Goal: Task Accomplishment & Management: Use online tool/utility

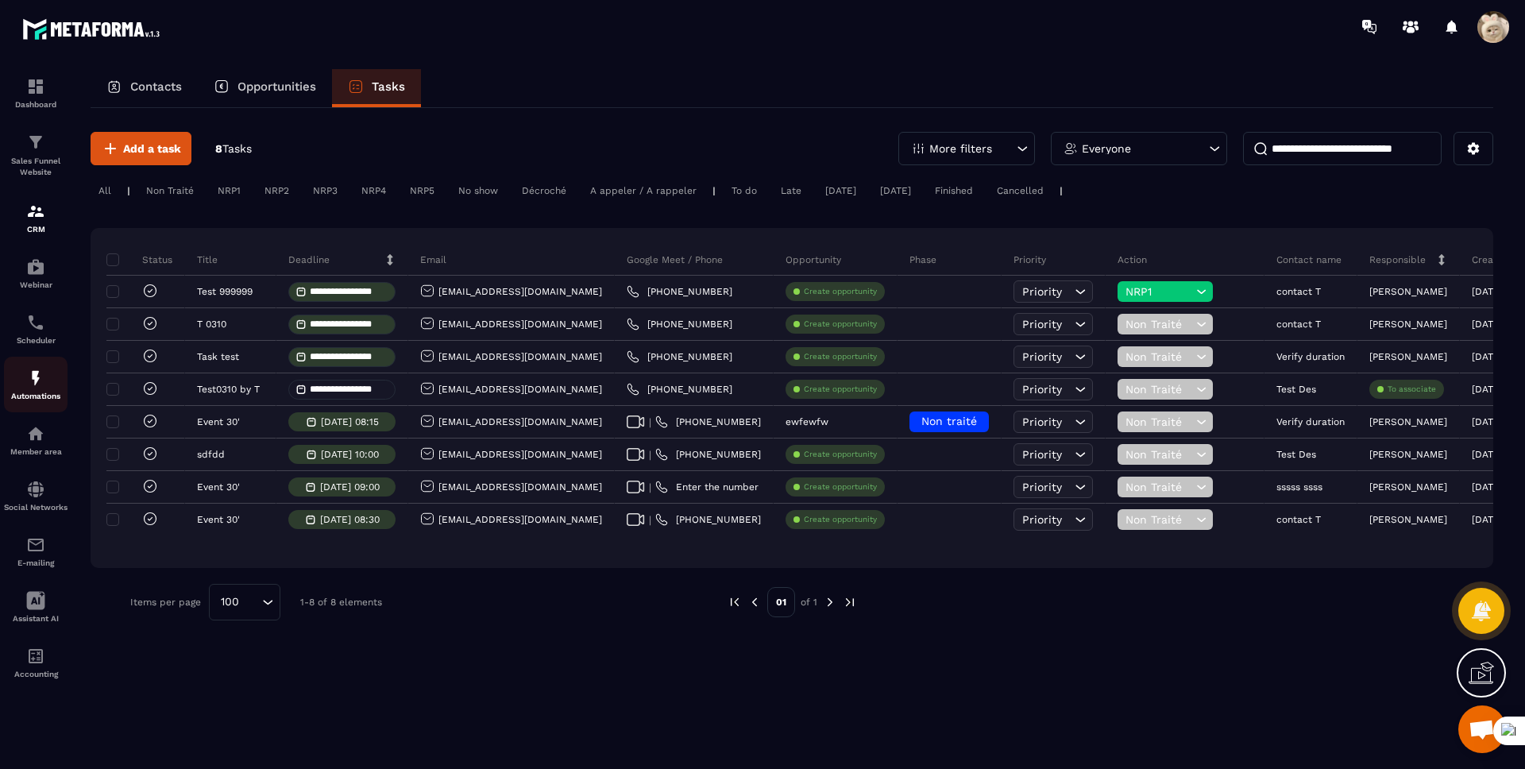
click at [33, 381] on img at bounding box center [35, 378] width 19 height 19
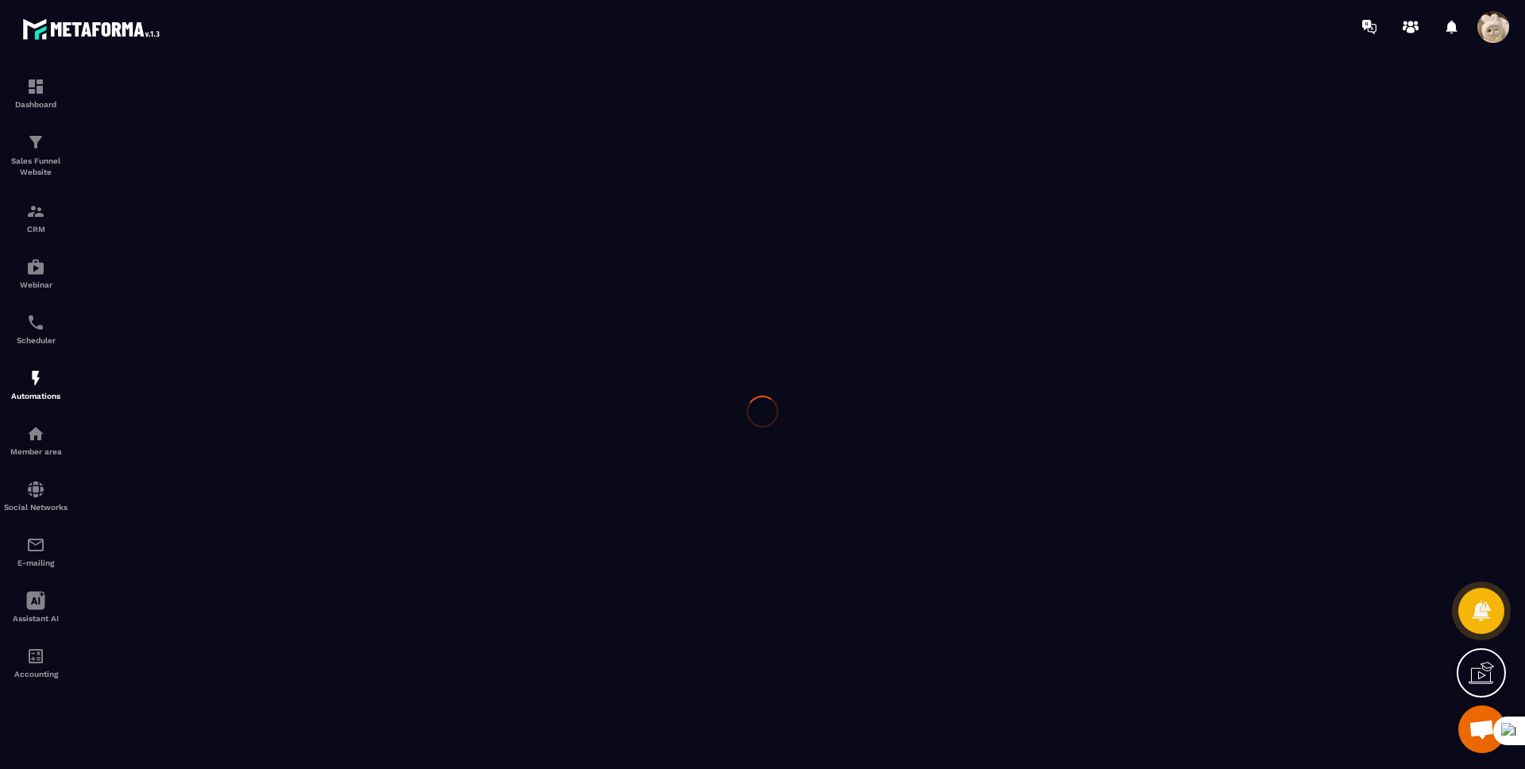
click at [33, 381] on img at bounding box center [35, 378] width 19 height 19
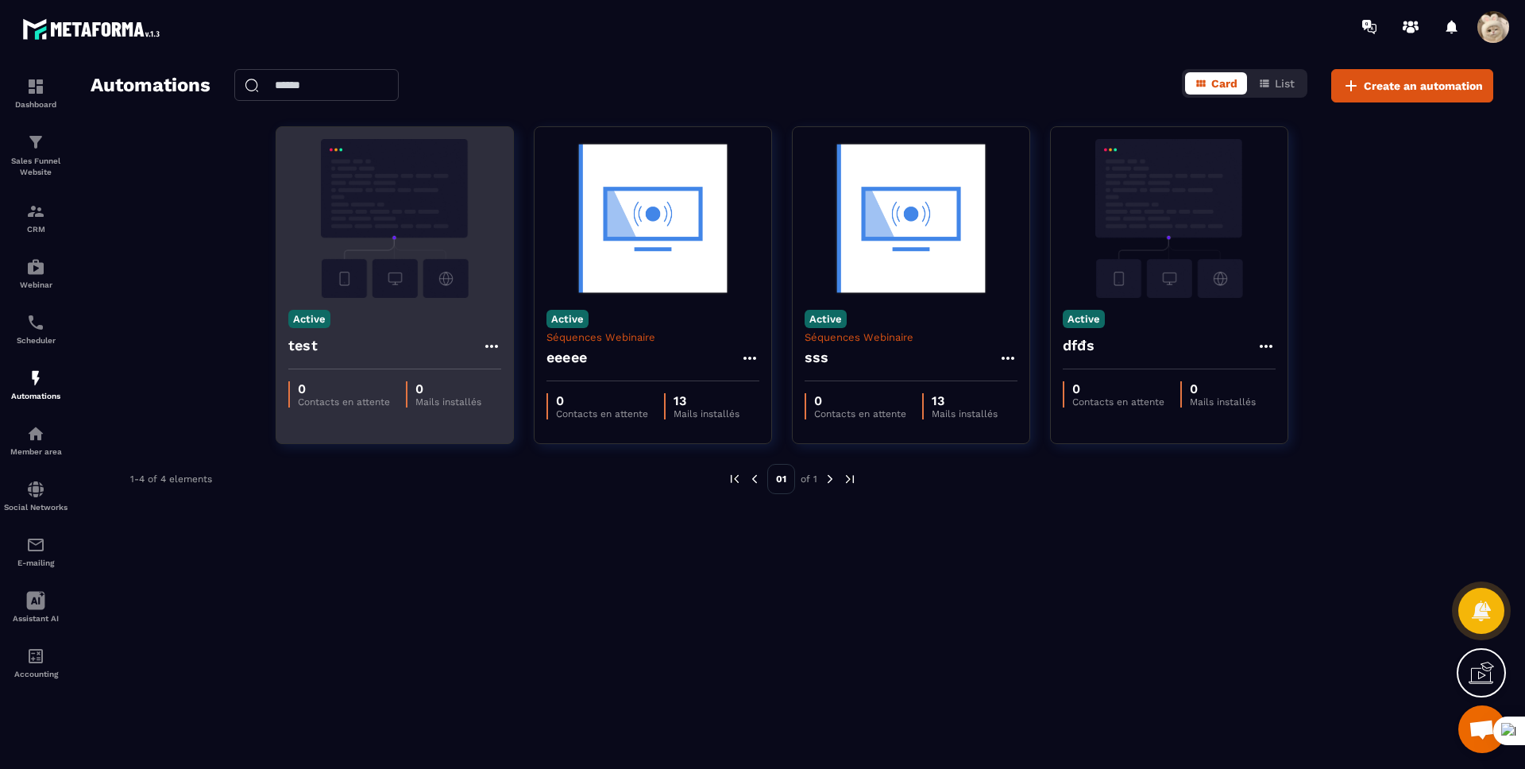
click at [453, 303] on div "Active test" at bounding box center [394, 333] width 237 height 71
click at [335, 363] on div "test" at bounding box center [394, 350] width 213 height 38
click at [328, 286] on img at bounding box center [394, 218] width 213 height 159
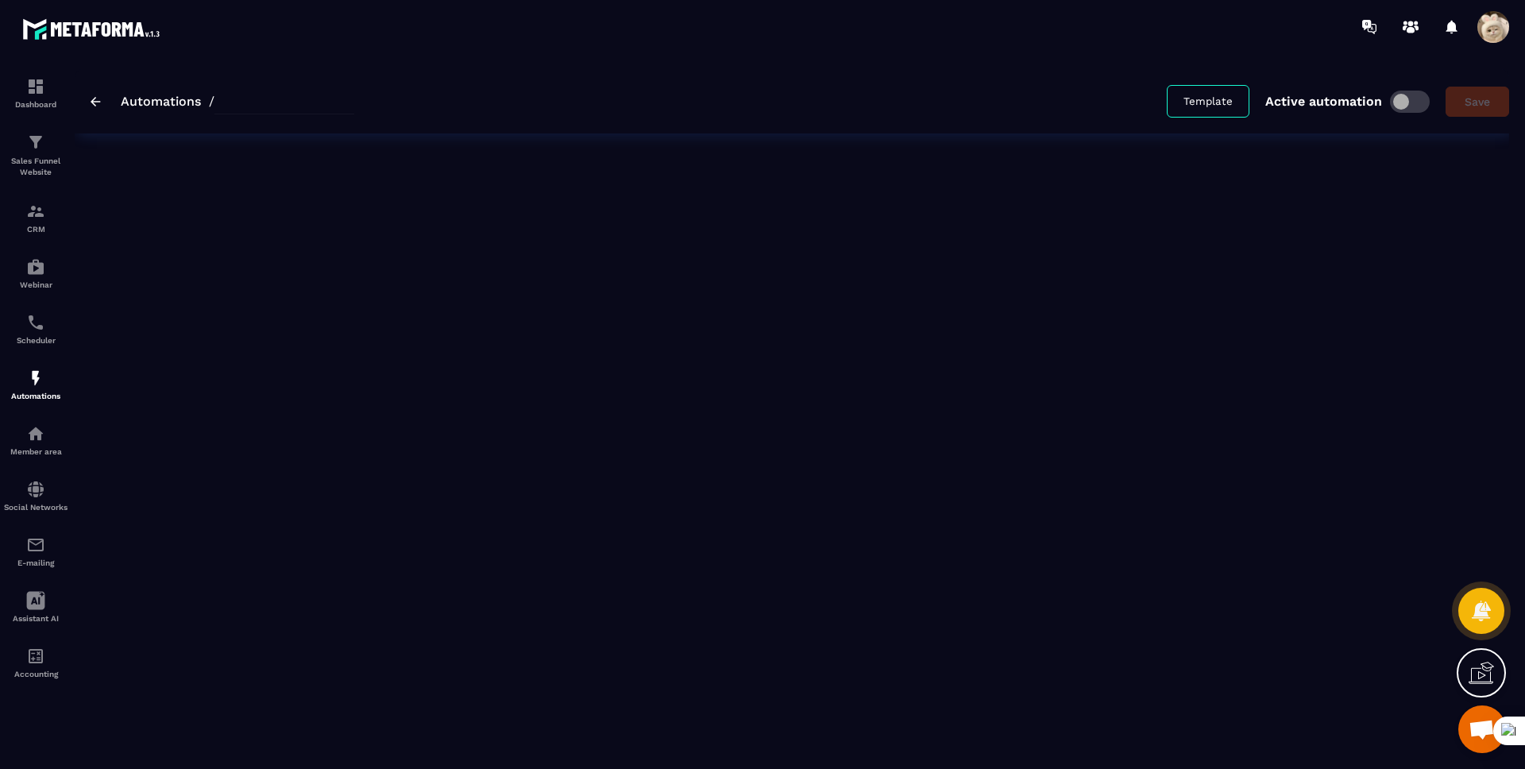
type input "****"
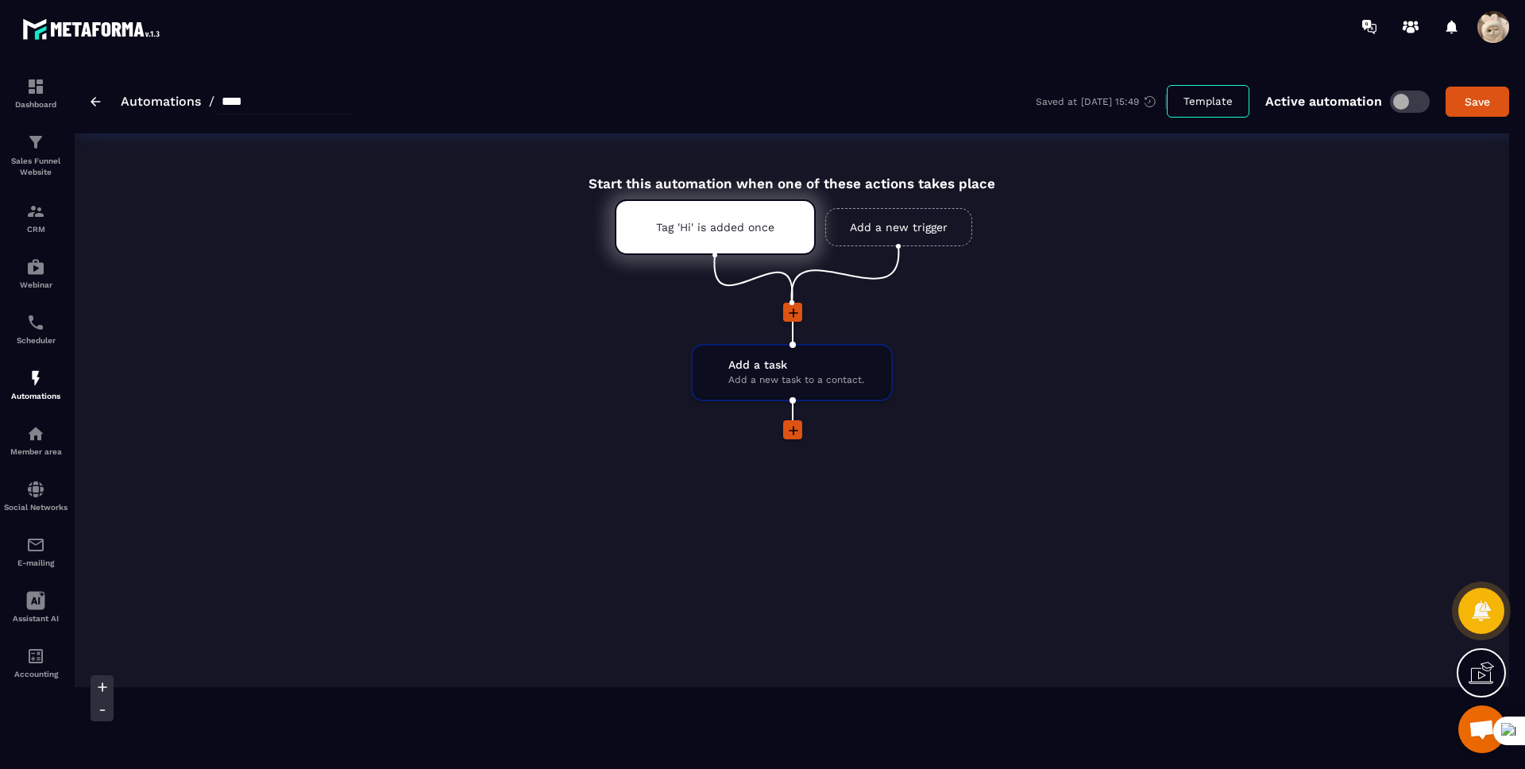
click at [794, 429] on icon at bounding box center [794, 431] width 16 height 16
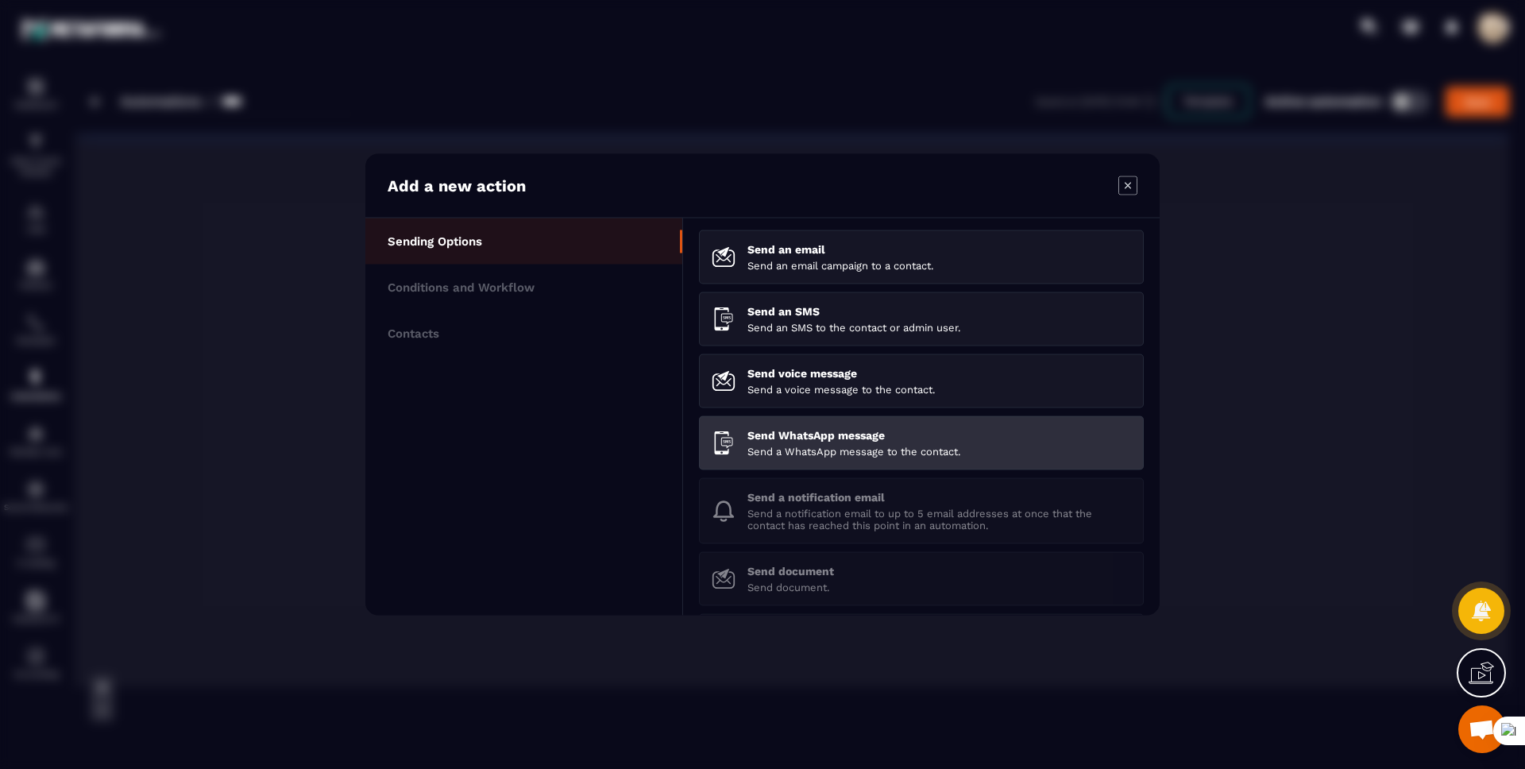
scroll to position [7, 0]
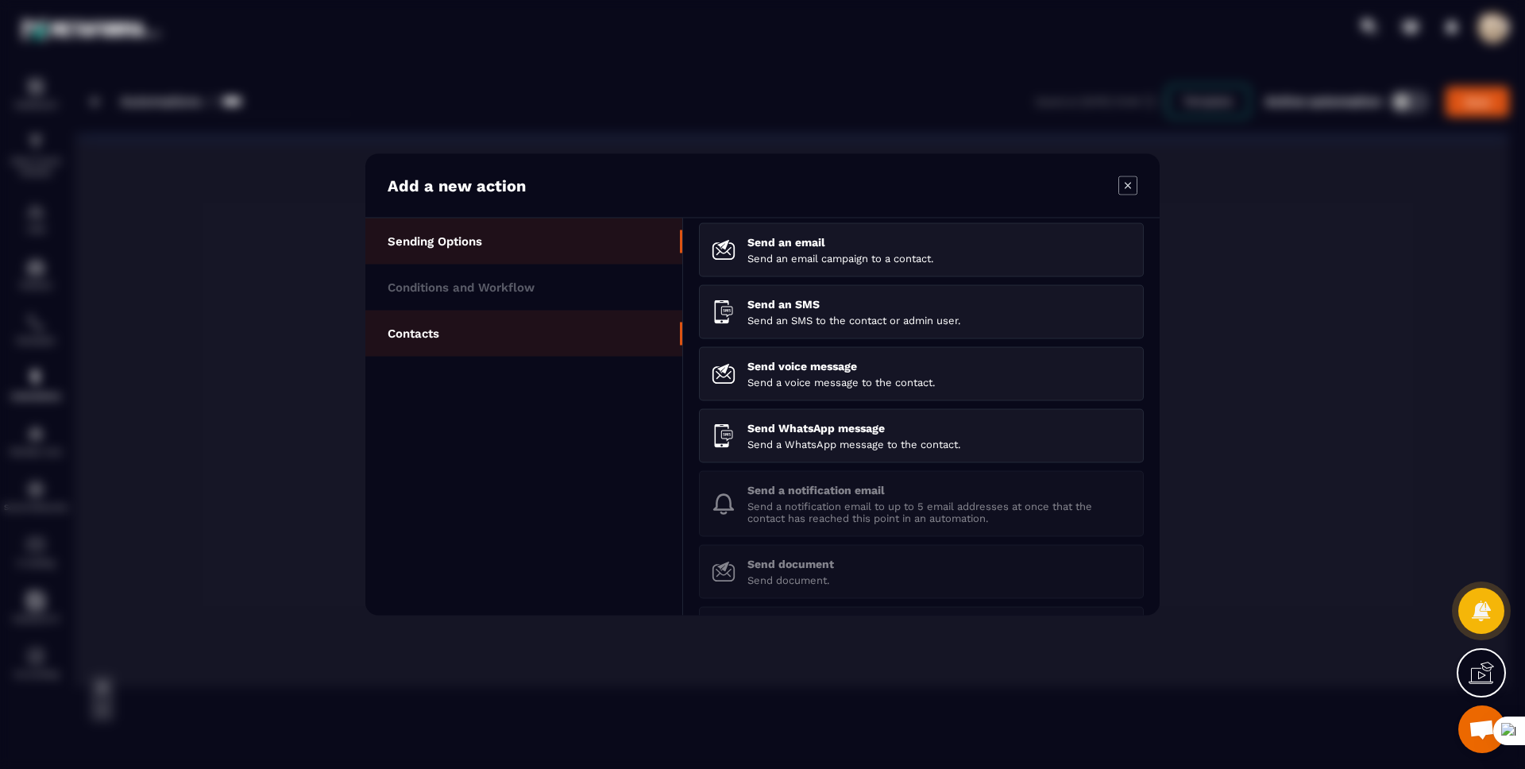
click at [472, 325] on li "Contacts" at bounding box center [523, 334] width 317 height 46
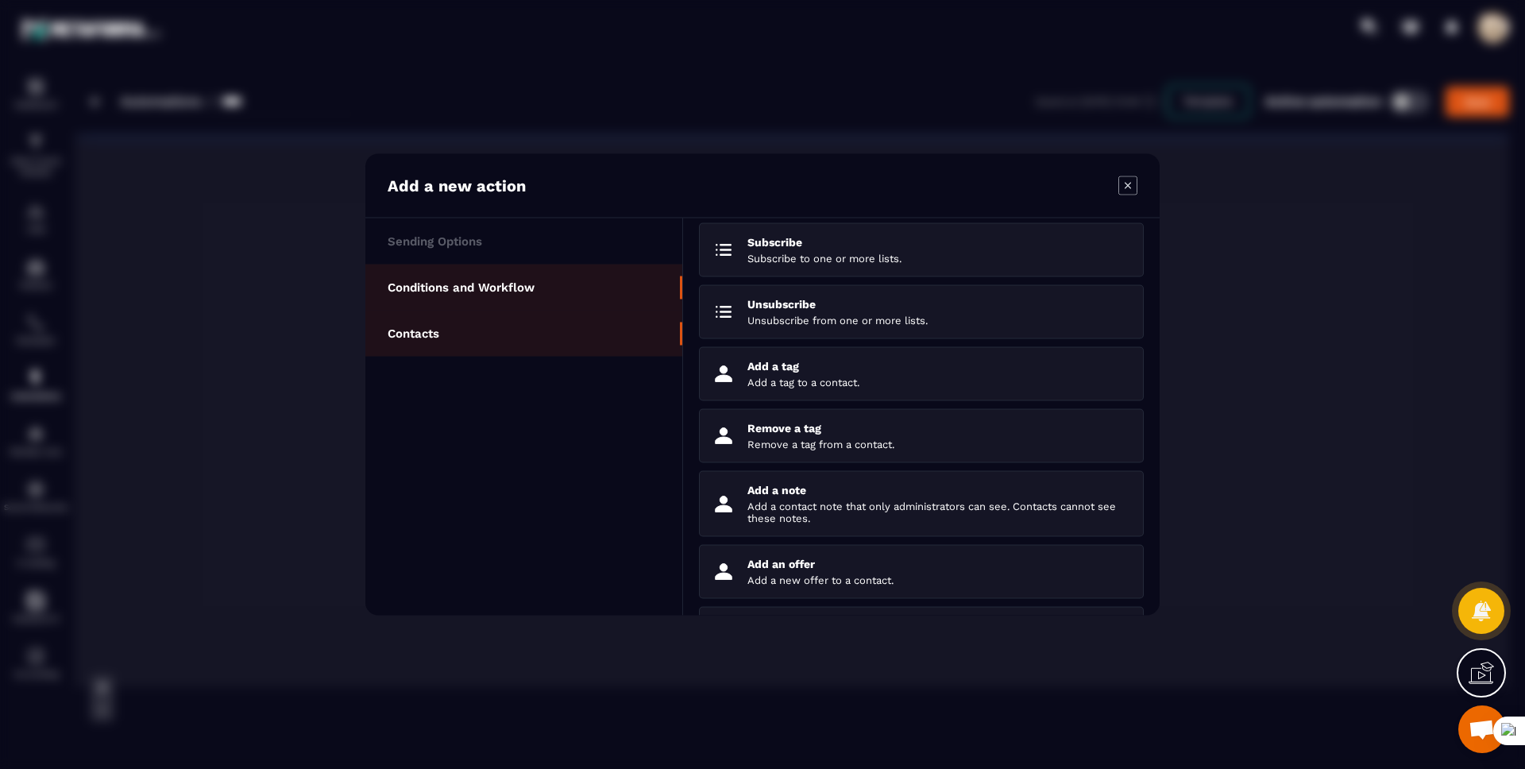
click at [524, 280] on p "Conditions and Workflow" at bounding box center [461, 287] width 147 height 14
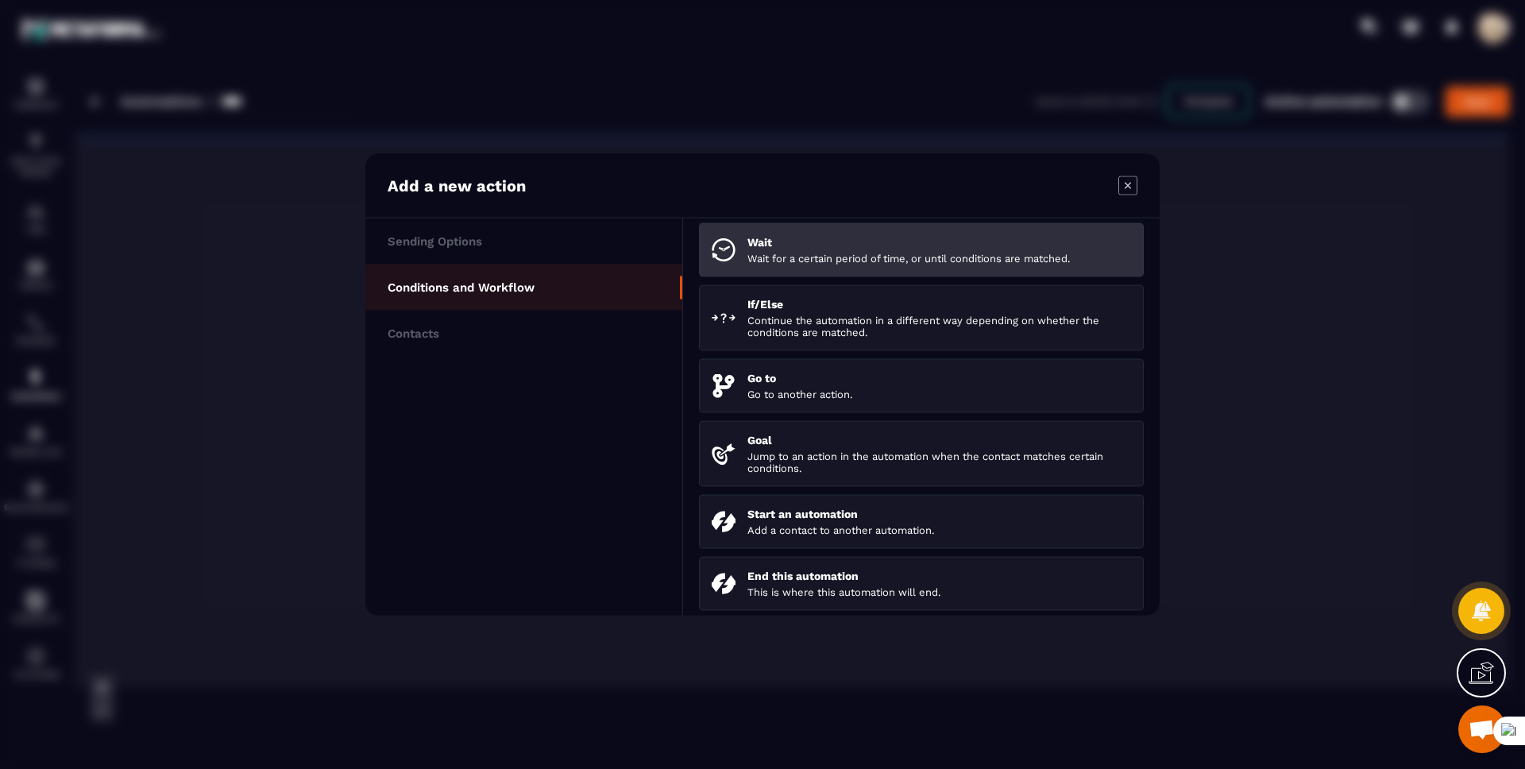
click at [785, 246] on p "Wait" at bounding box center [940, 242] width 384 height 13
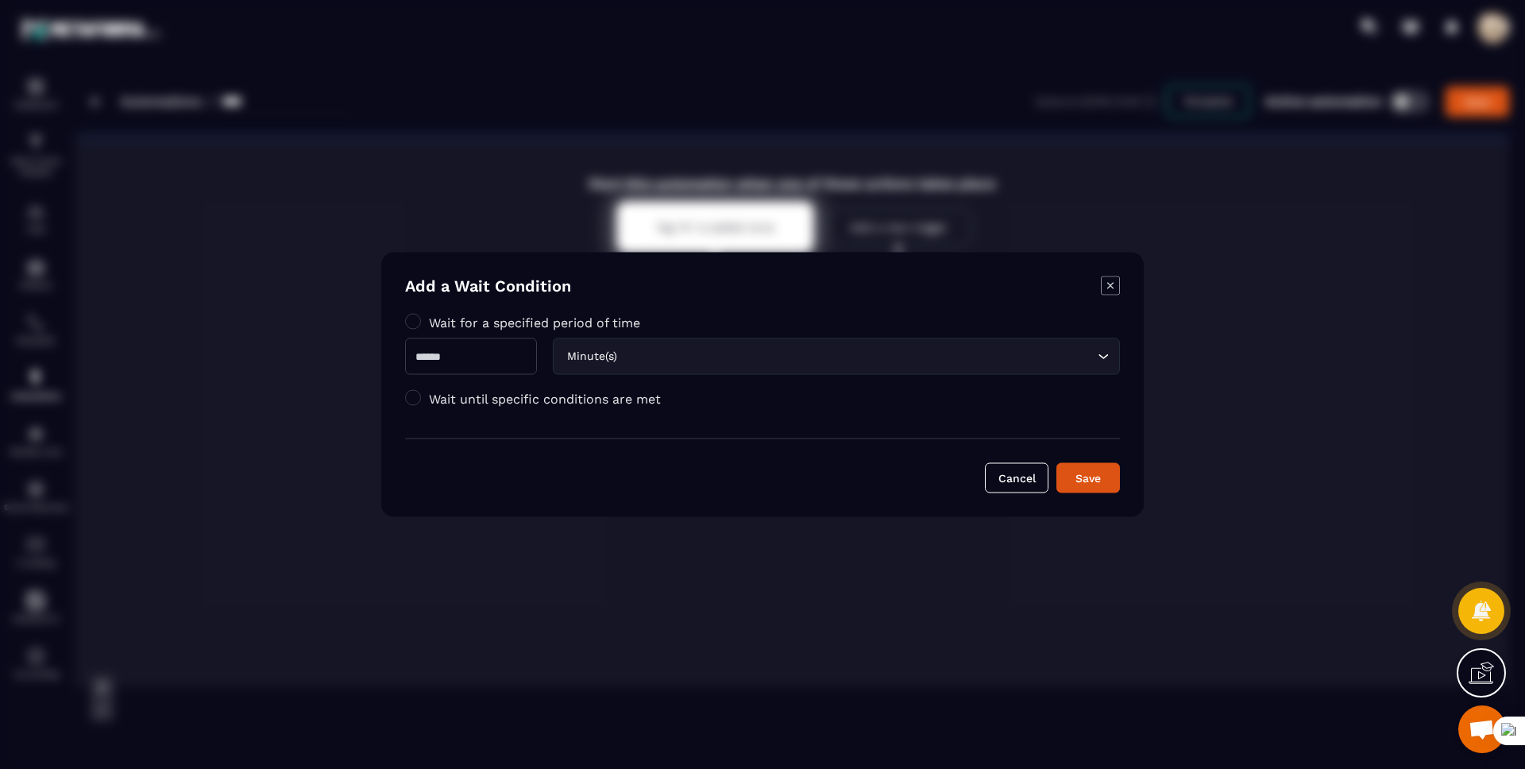
click at [477, 343] on input "Modal window" at bounding box center [471, 356] width 132 height 37
type input "*"
click at [1106, 480] on div "Save" at bounding box center [1088, 478] width 43 height 16
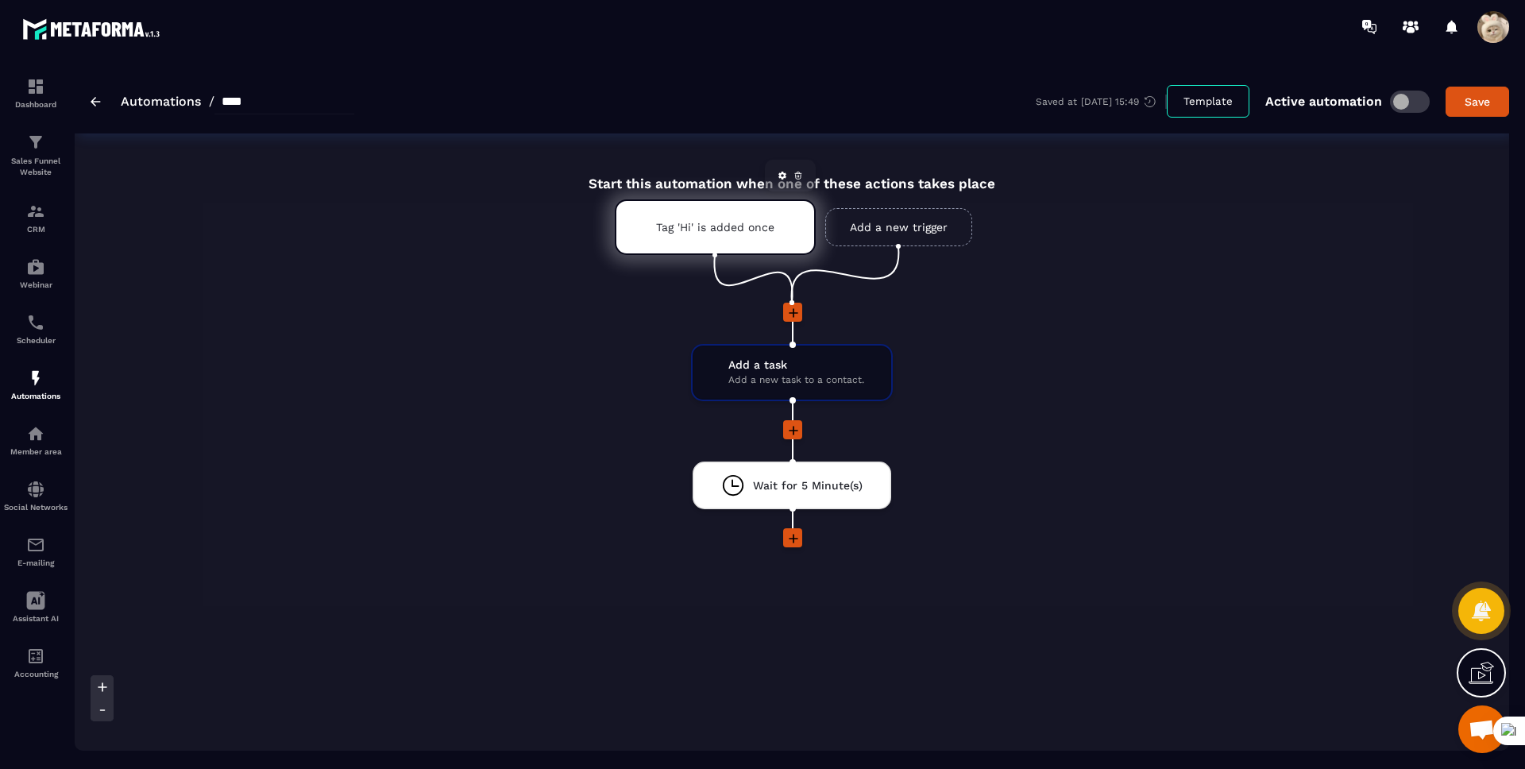
click at [780, 242] on div "Tag 'Hi' is added once" at bounding box center [715, 227] width 201 height 56
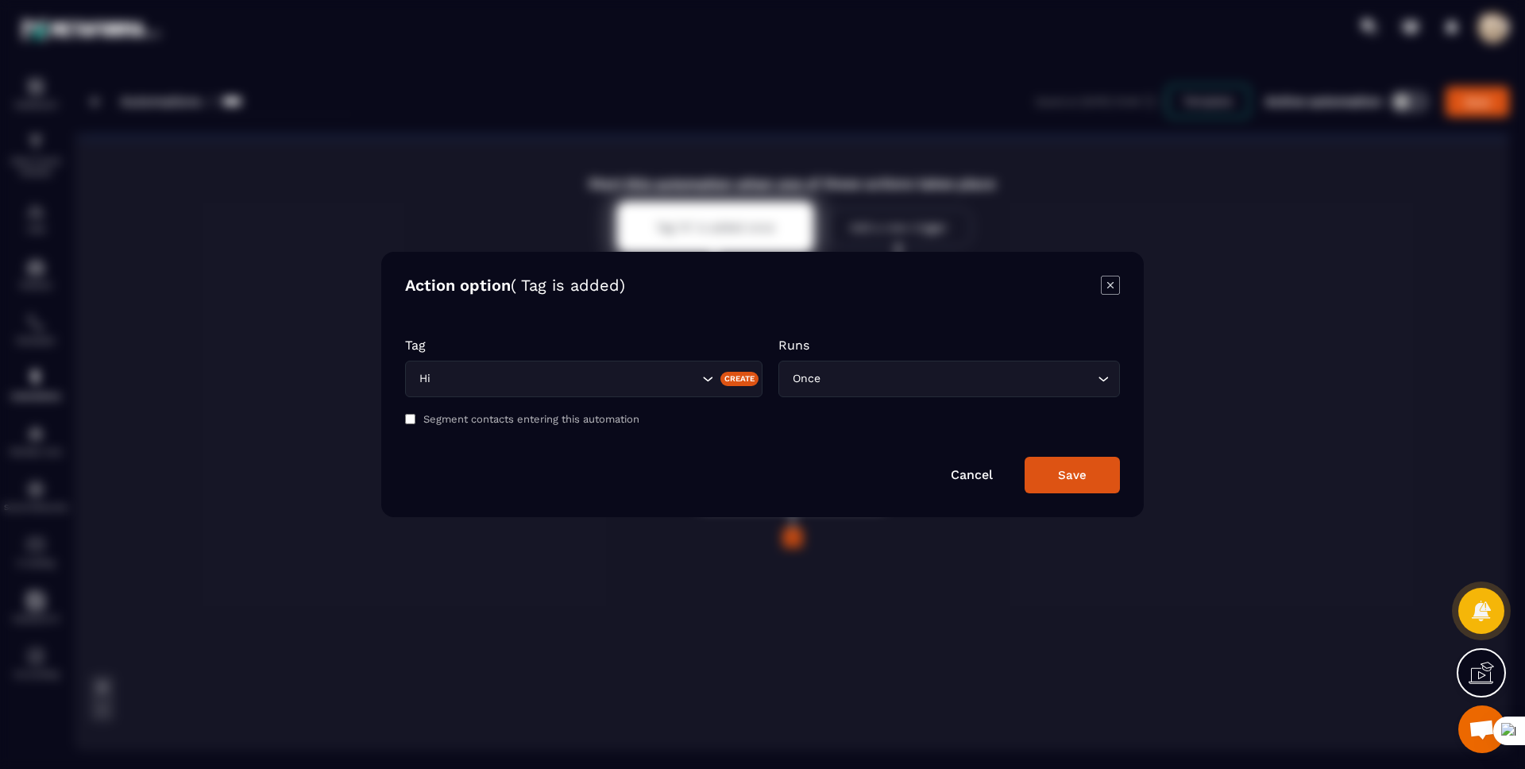
click at [800, 370] on div "Once" at bounding box center [941, 378] width 308 height 17
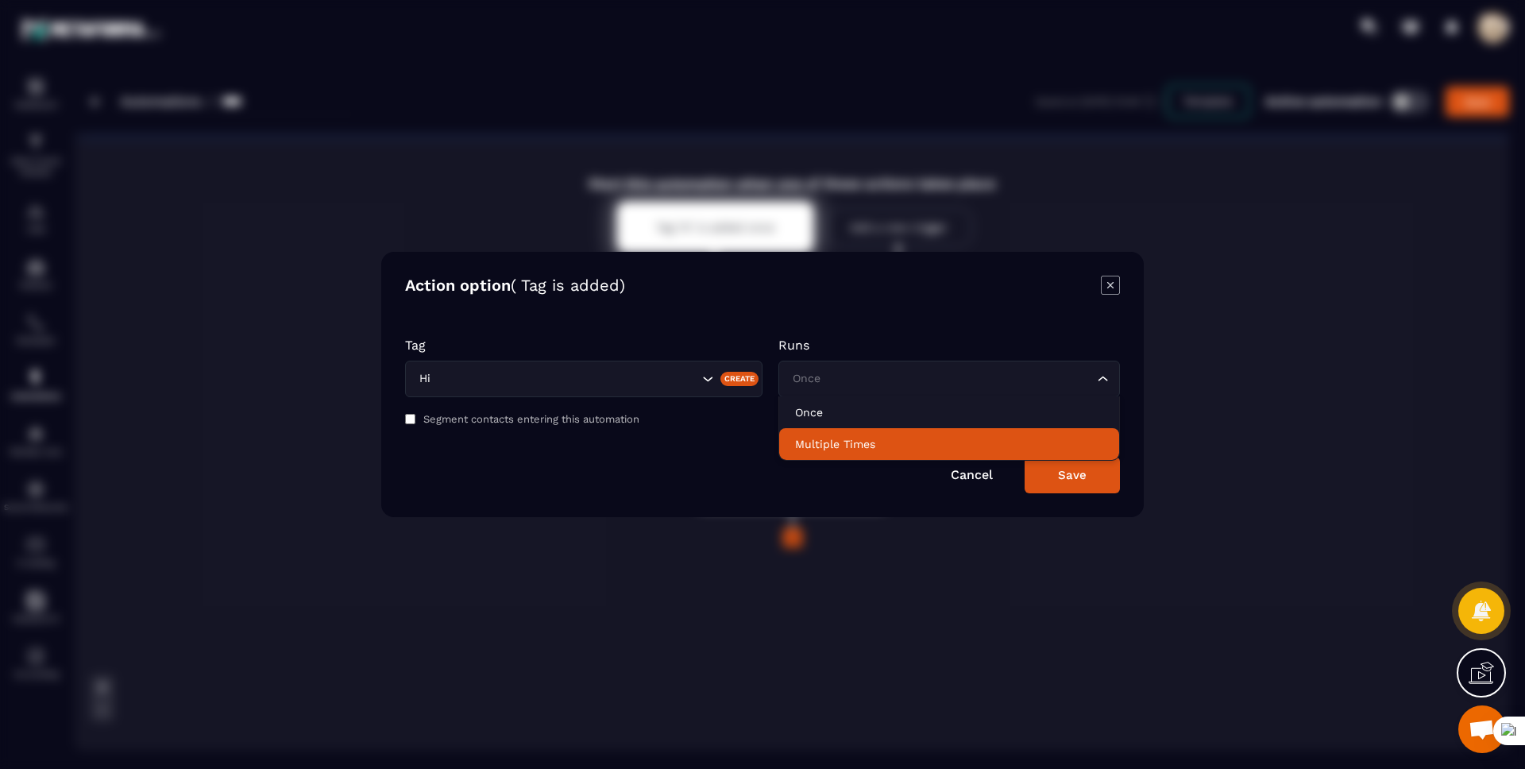
click at [832, 450] on p "Multiple Times" at bounding box center [949, 444] width 308 height 16
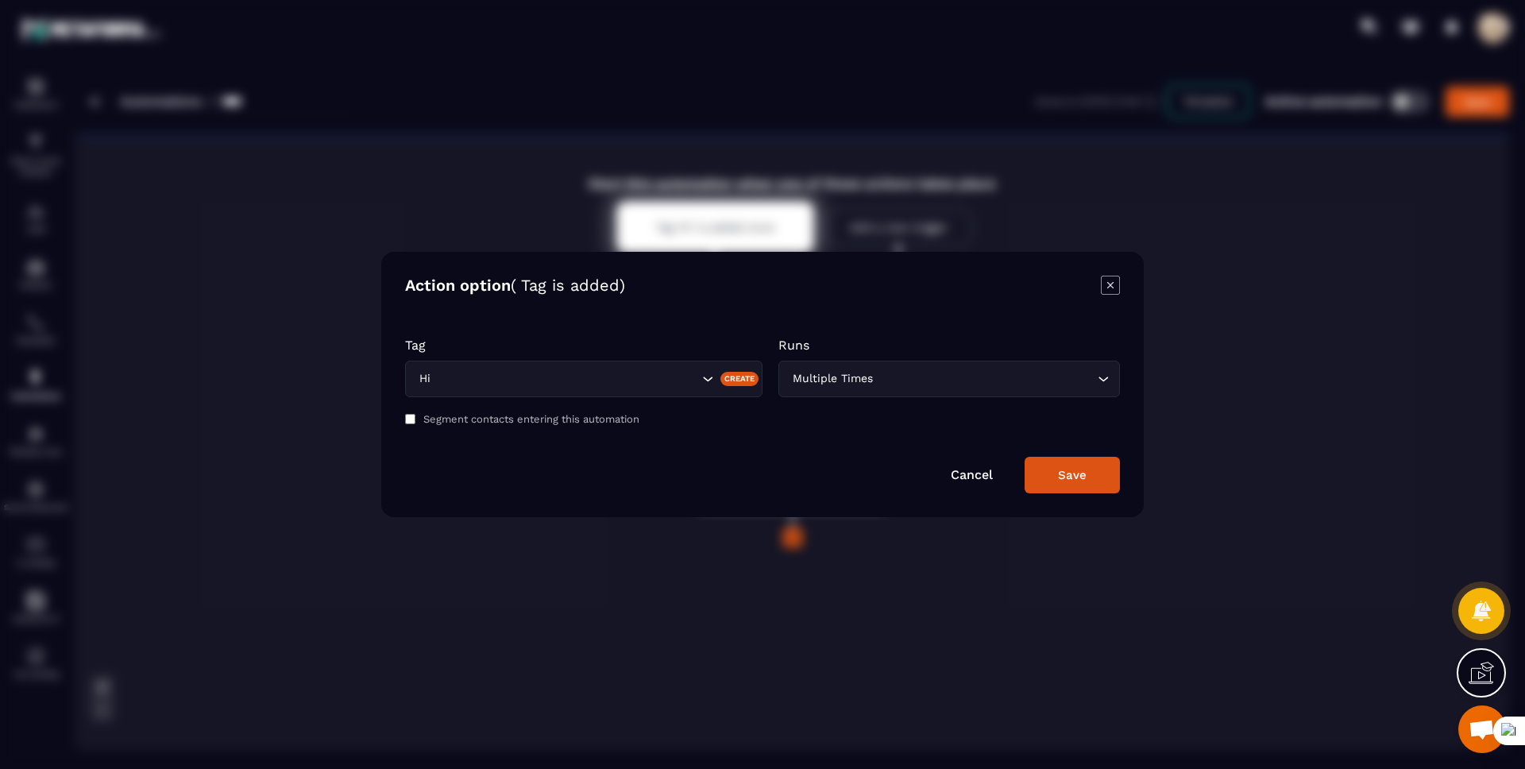
click at [1041, 474] on button "Save" at bounding box center [1072, 475] width 95 height 37
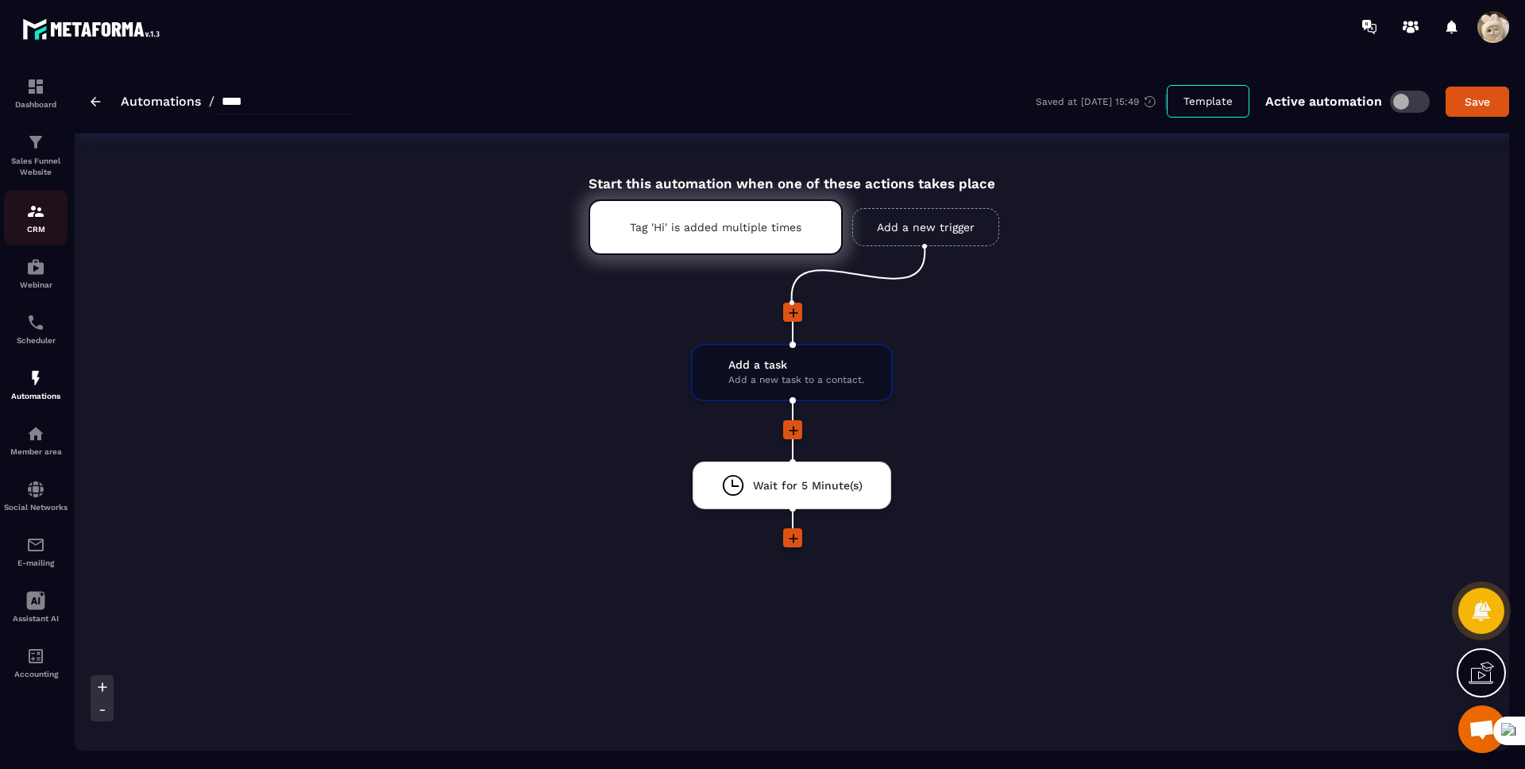
click at [32, 214] on img at bounding box center [35, 211] width 19 height 19
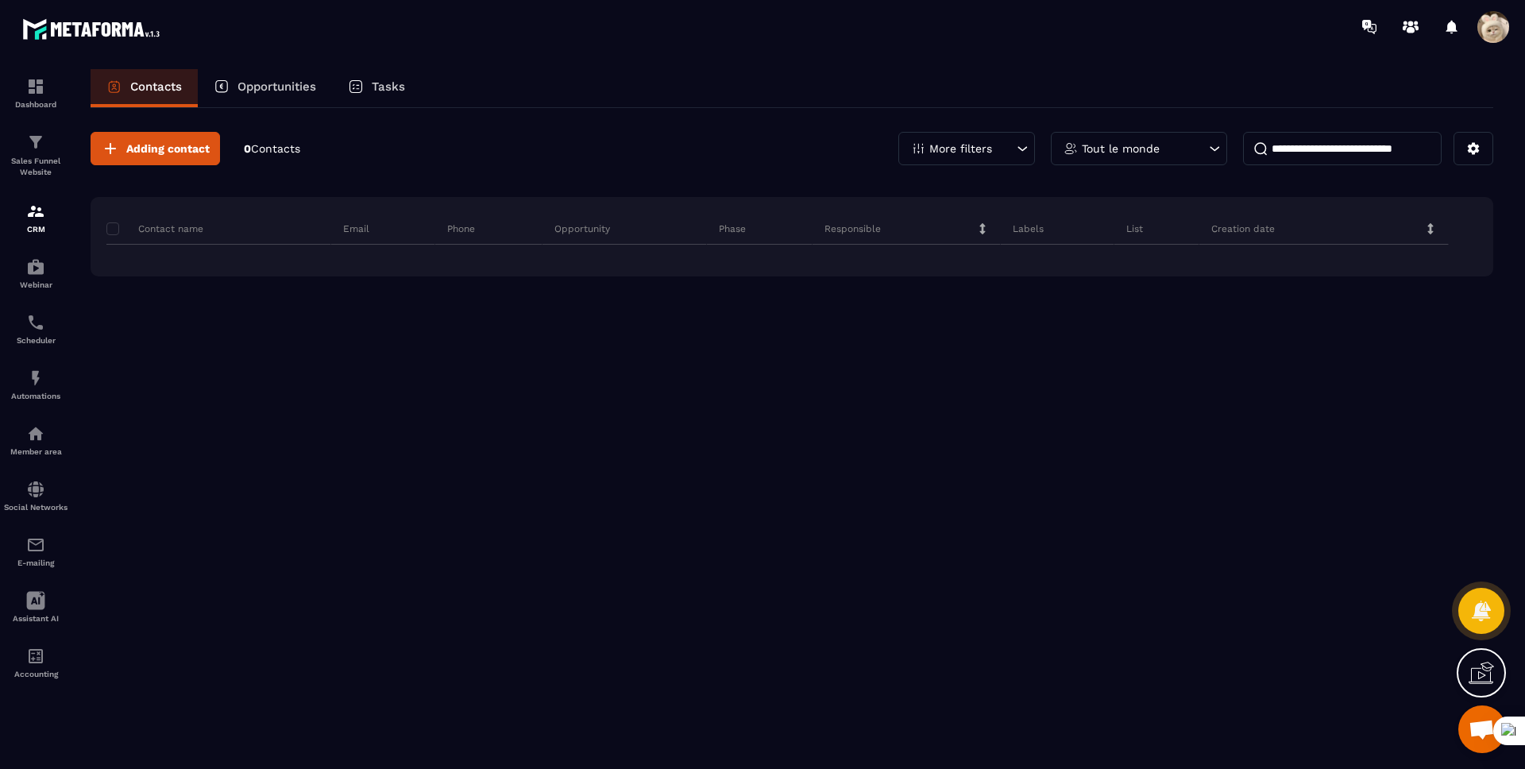
click at [32, 214] on img at bounding box center [35, 211] width 19 height 19
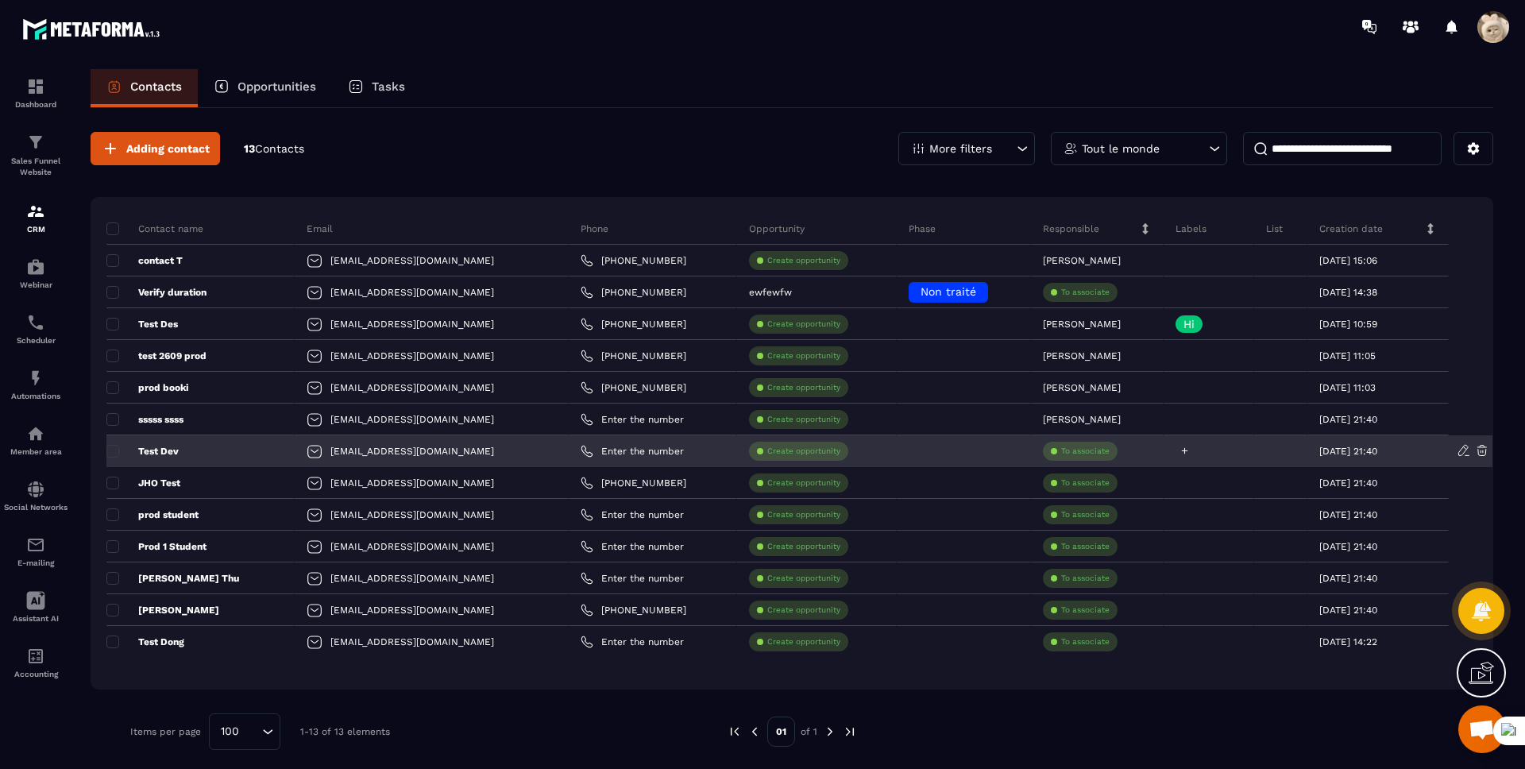
click at [1182, 450] on icon at bounding box center [1185, 451] width 6 height 6
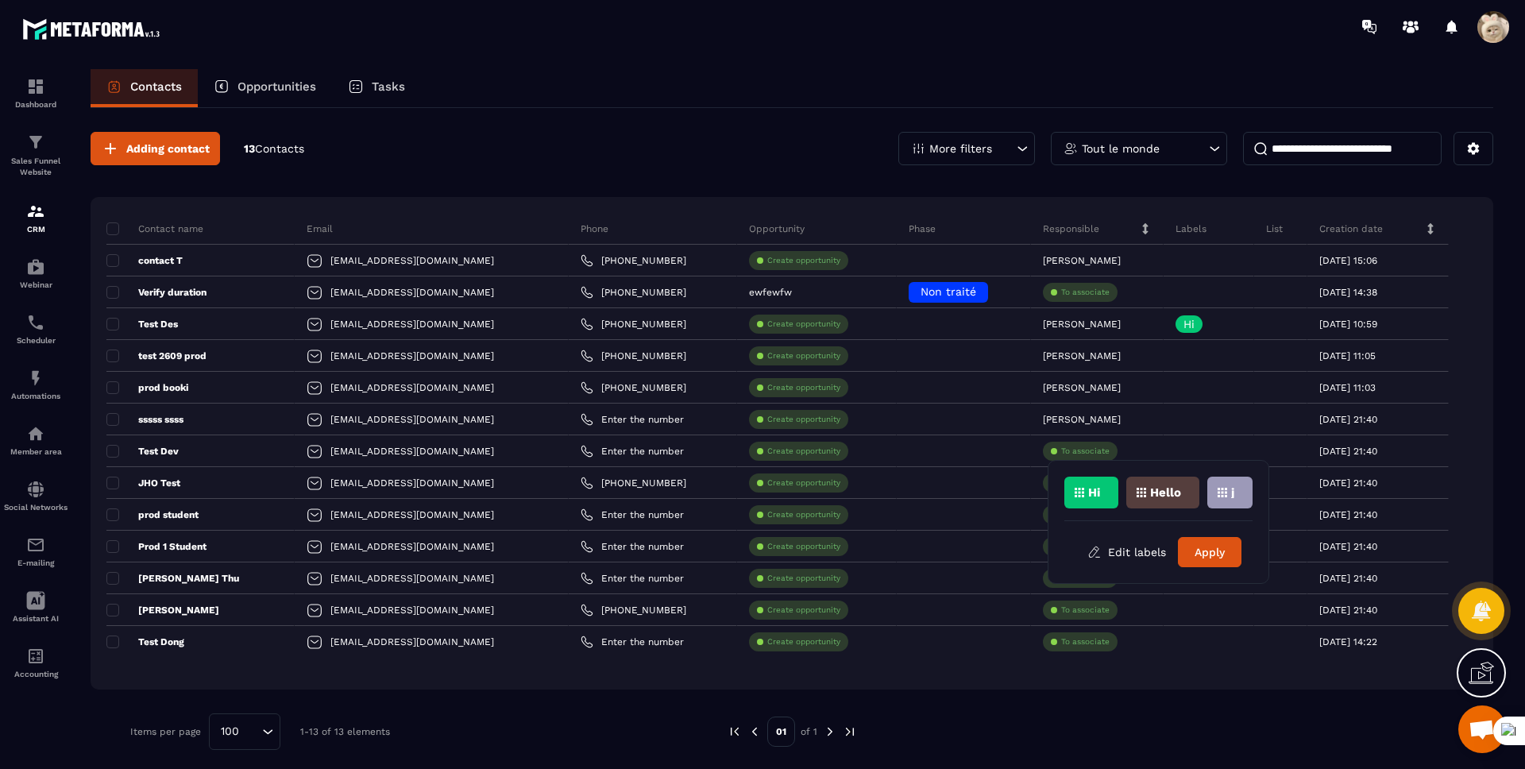
click at [1110, 709] on div "Adding contact 13 Contacts More filters Tout le monde Contact name Email Phone …" at bounding box center [792, 441] width 1403 height 666
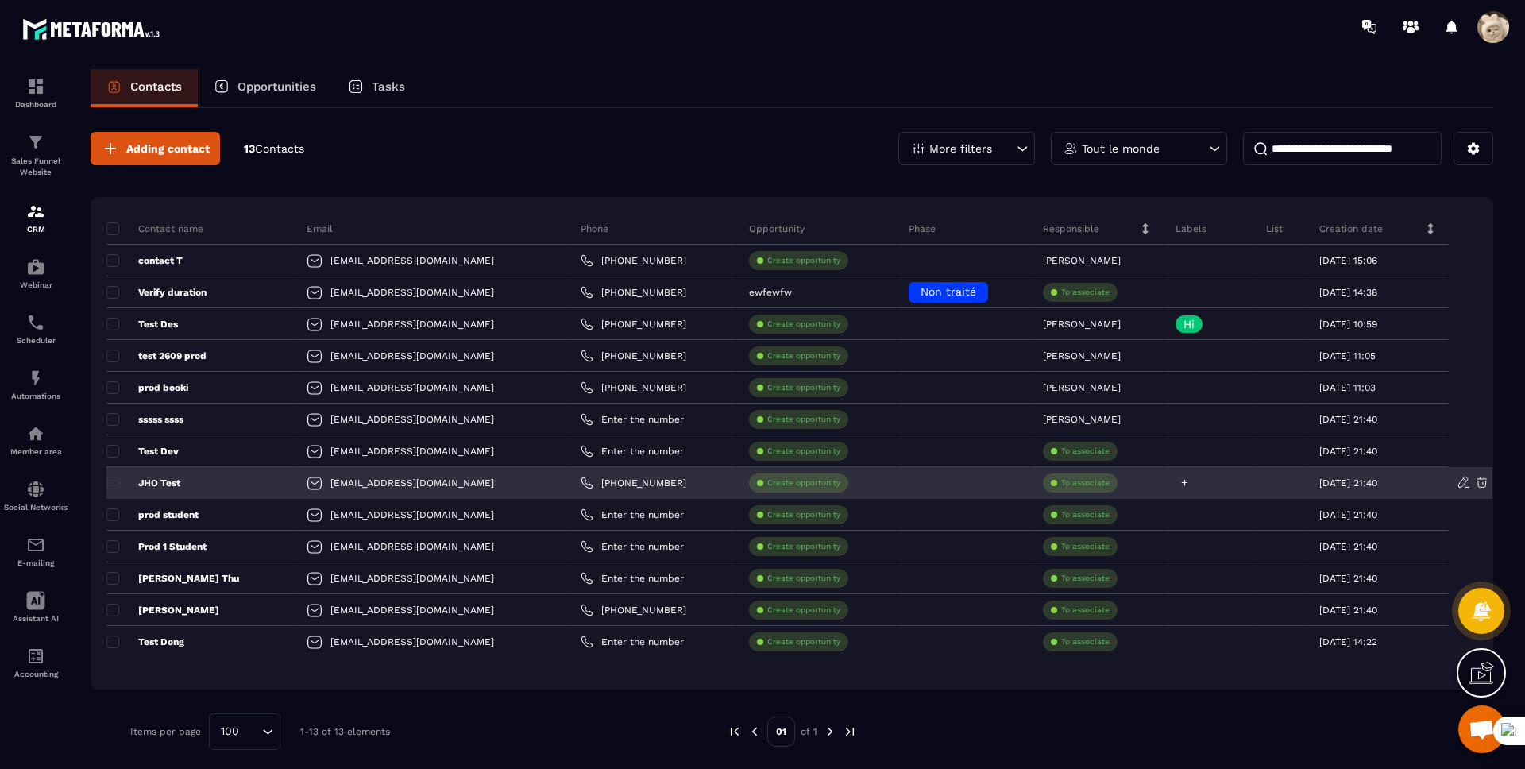
click at [1180, 480] on icon at bounding box center [1185, 482] width 10 height 10
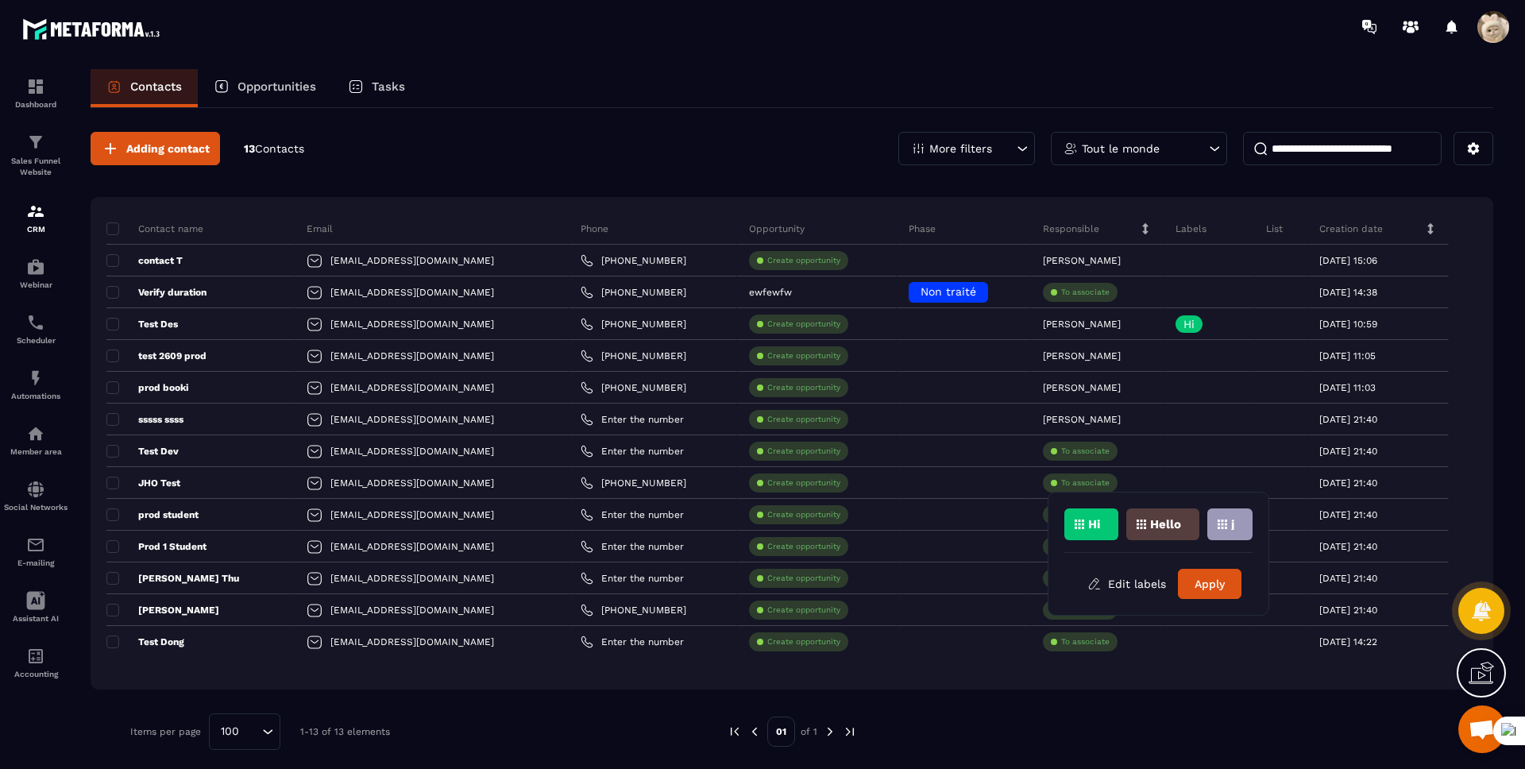
click at [1099, 520] on p "Hi" at bounding box center [1094, 524] width 12 height 11
click at [1198, 585] on button "Apply" at bounding box center [1210, 584] width 64 height 30
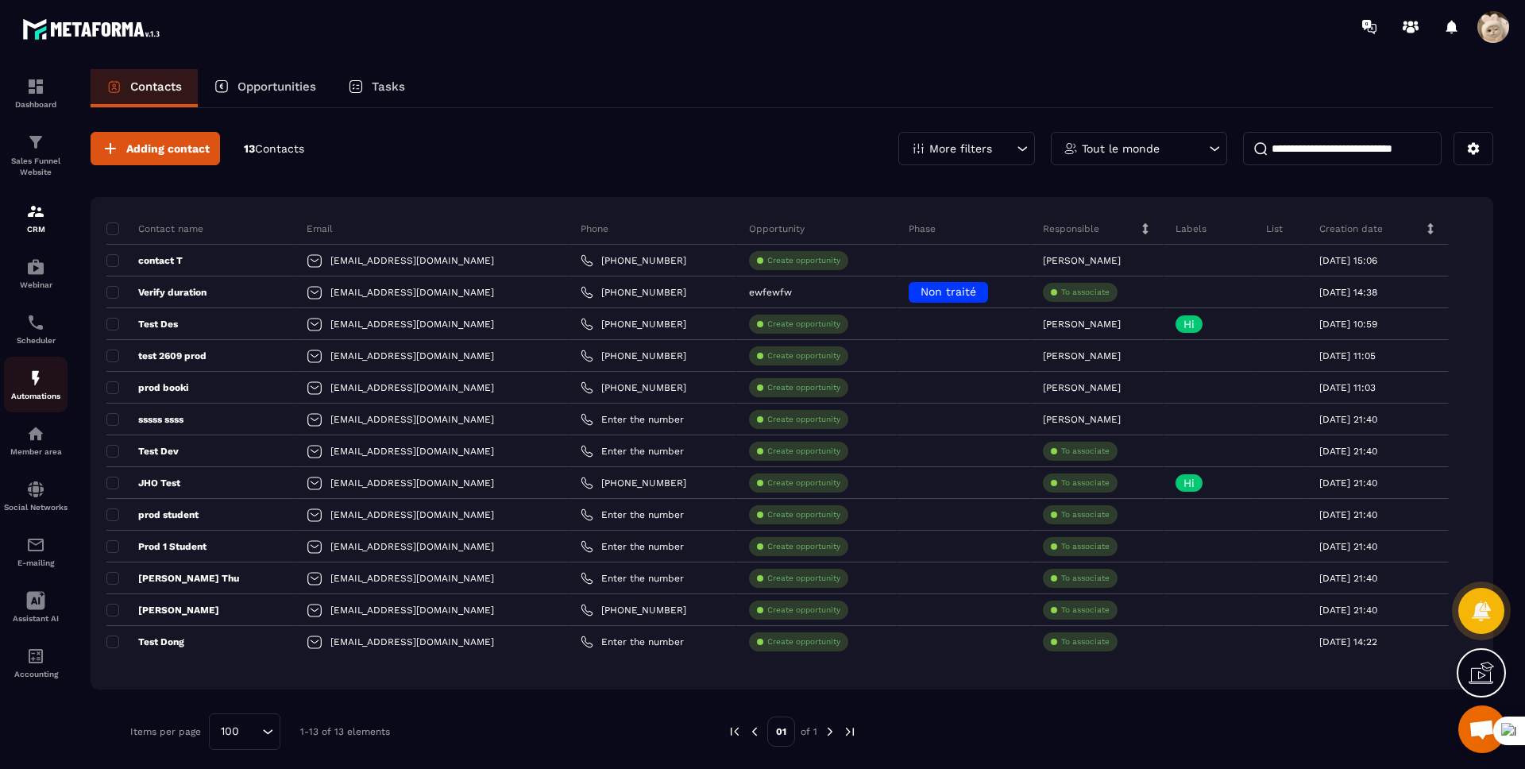
click at [39, 396] on p "Automations" at bounding box center [36, 396] width 64 height 9
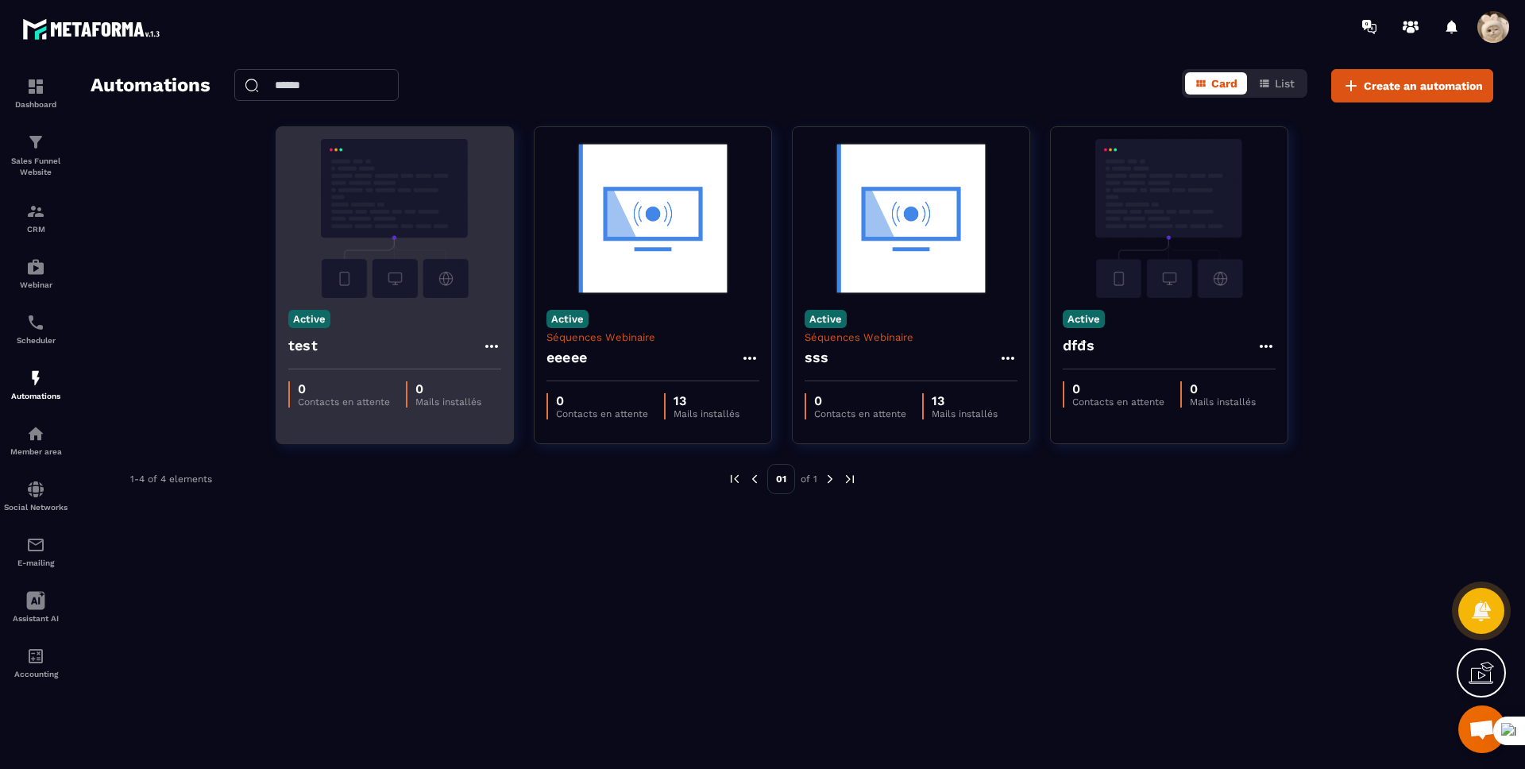
click at [339, 356] on div "test" at bounding box center [394, 350] width 213 height 38
click at [359, 293] on img at bounding box center [394, 218] width 213 height 159
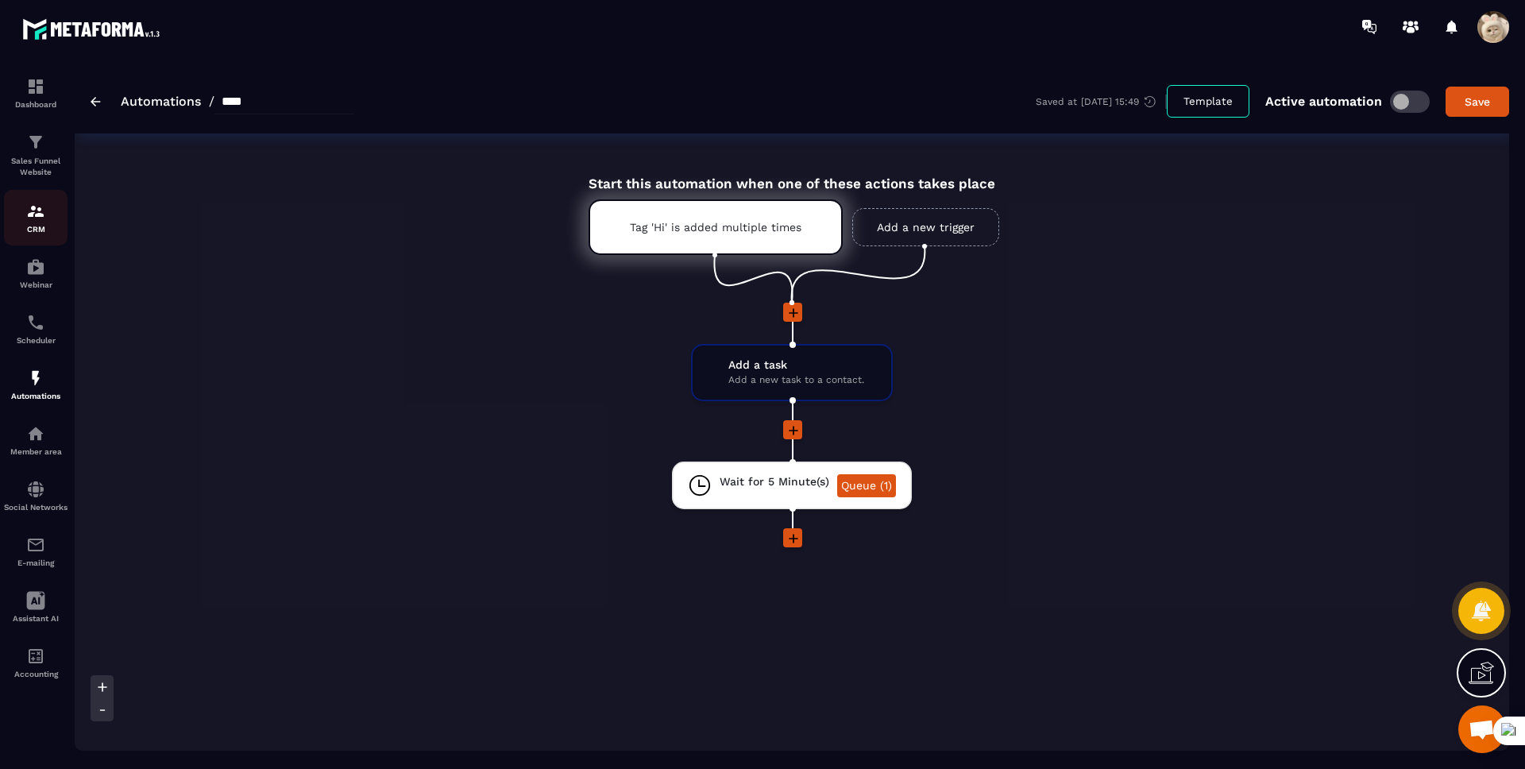
click at [50, 226] on p "CRM" at bounding box center [36, 229] width 64 height 9
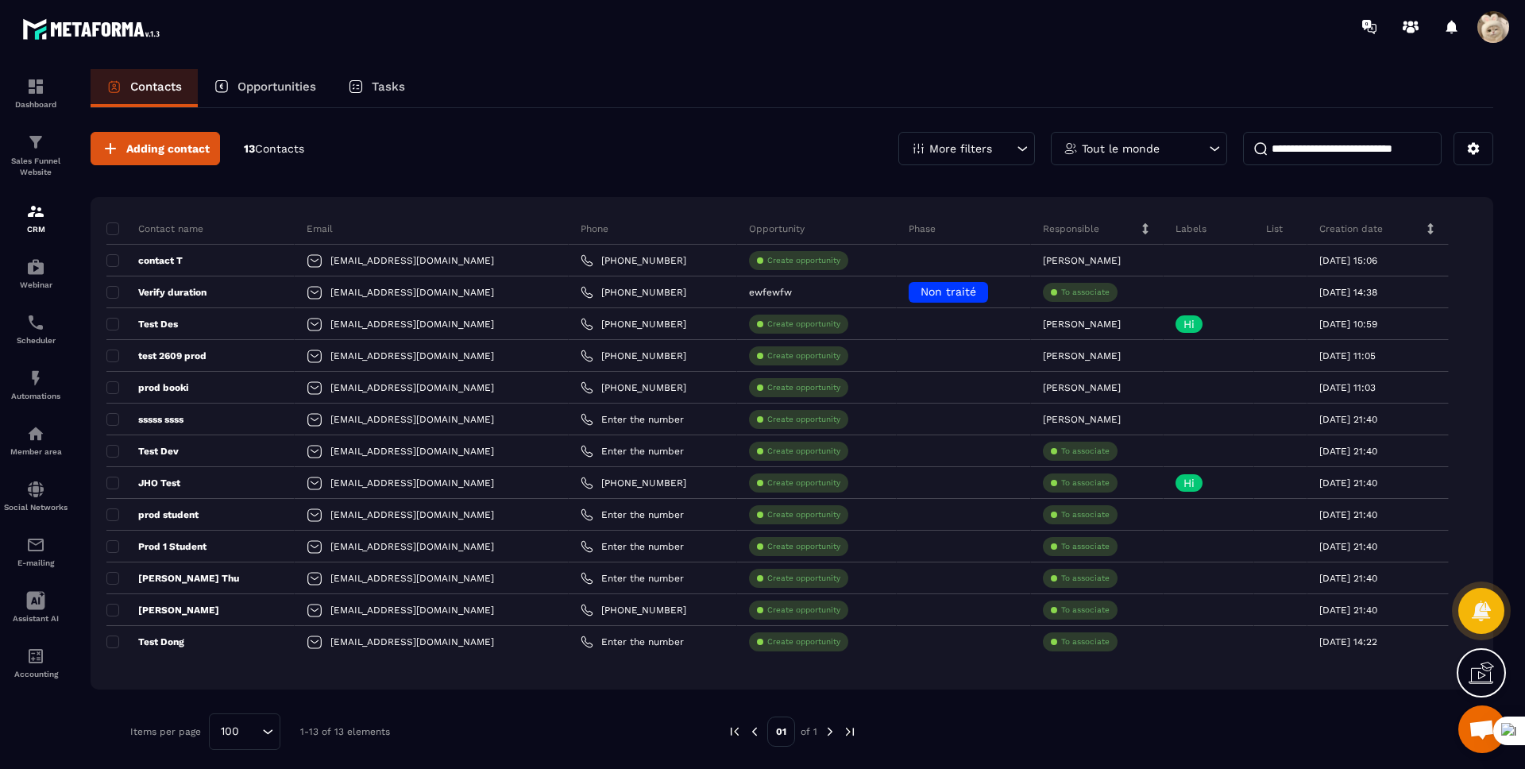
click at [353, 98] on div "Tasks" at bounding box center [376, 88] width 89 height 38
